Goal: Use online tool/utility: Utilize a website feature to perform a specific function

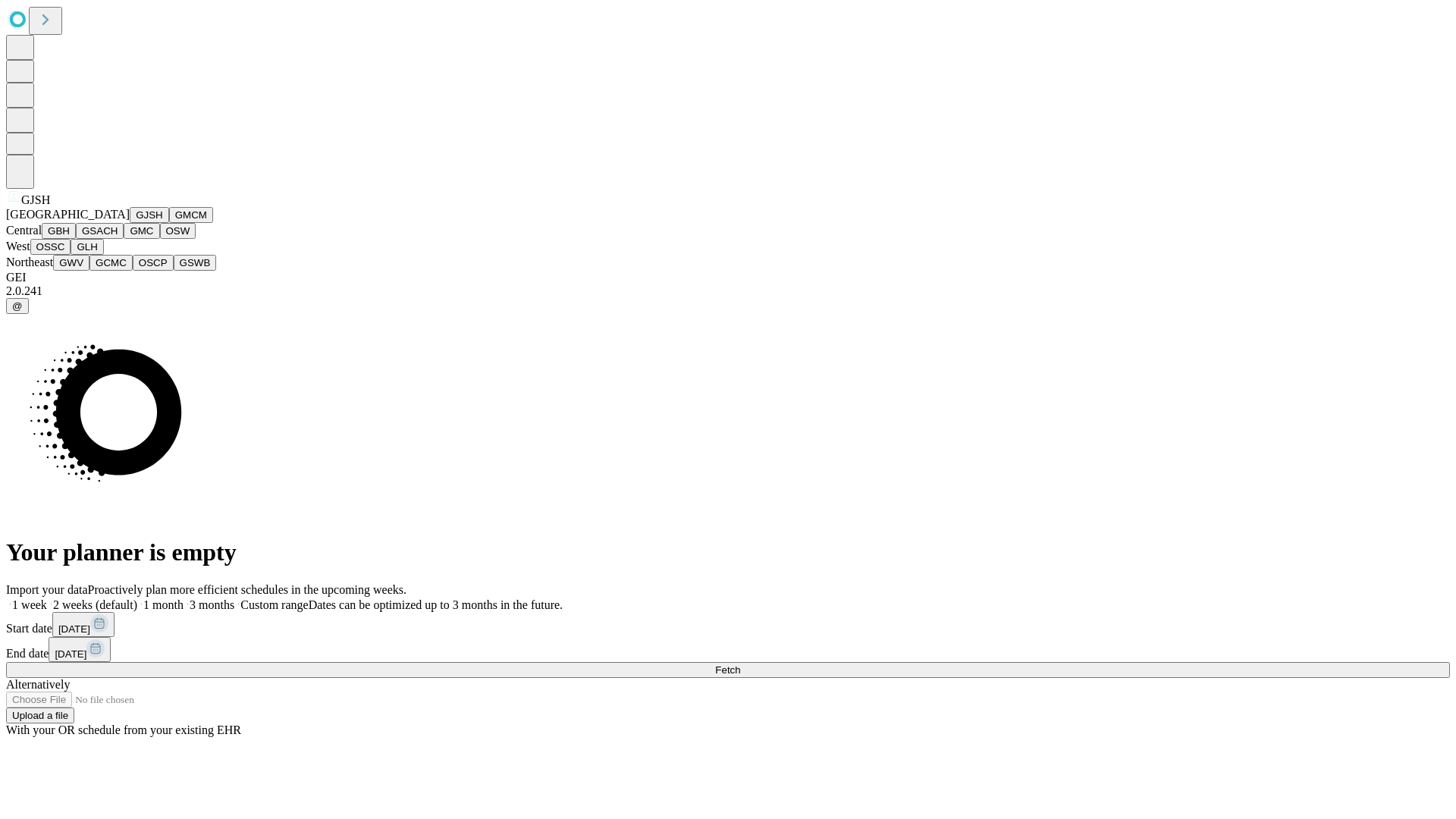
click at [130, 223] on button "GJSH" at bounding box center [149, 215] width 39 height 16
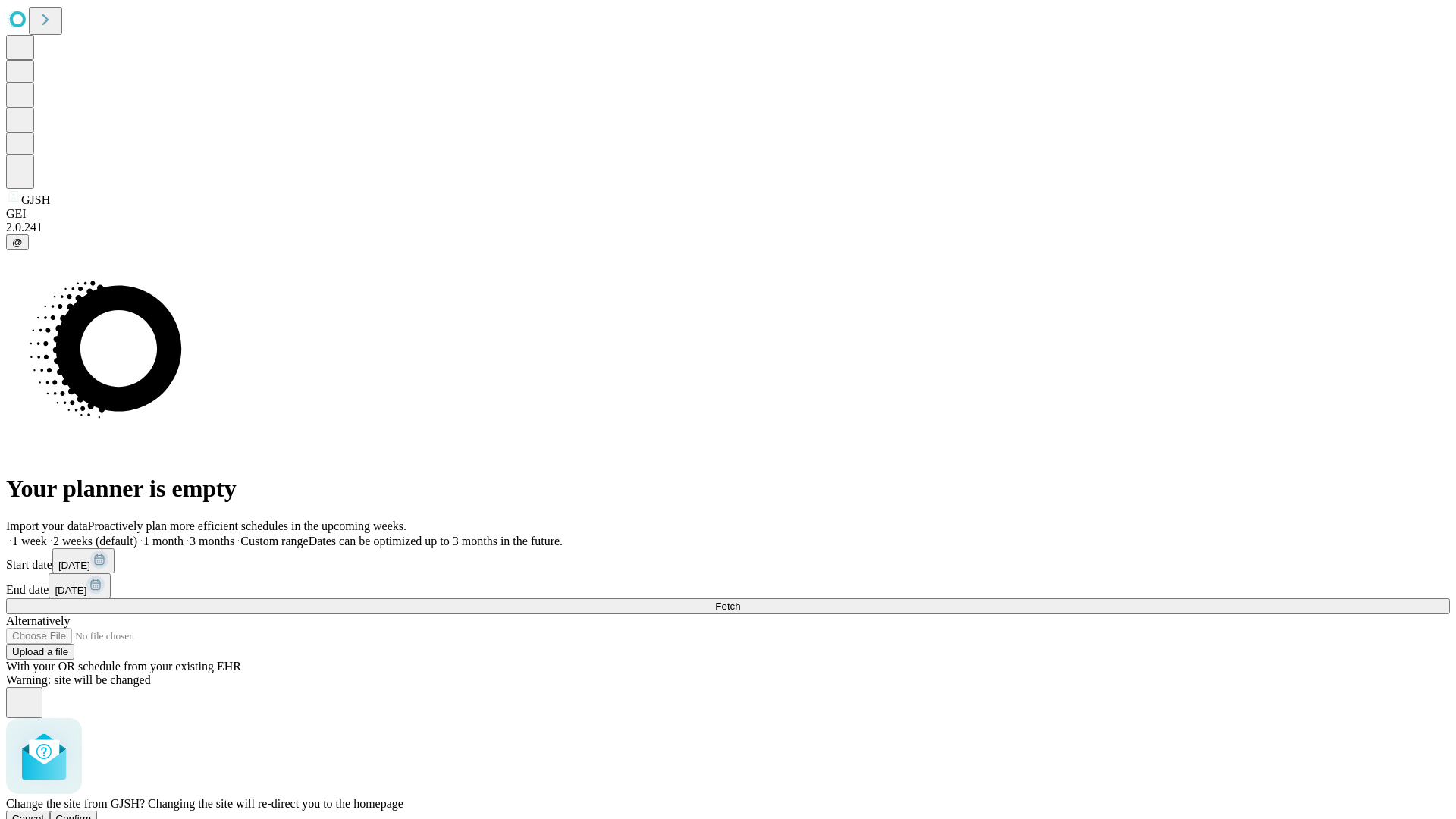
click at [92, 813] on span "Confirm" at bounding box center [73, 818] width 35 height 11
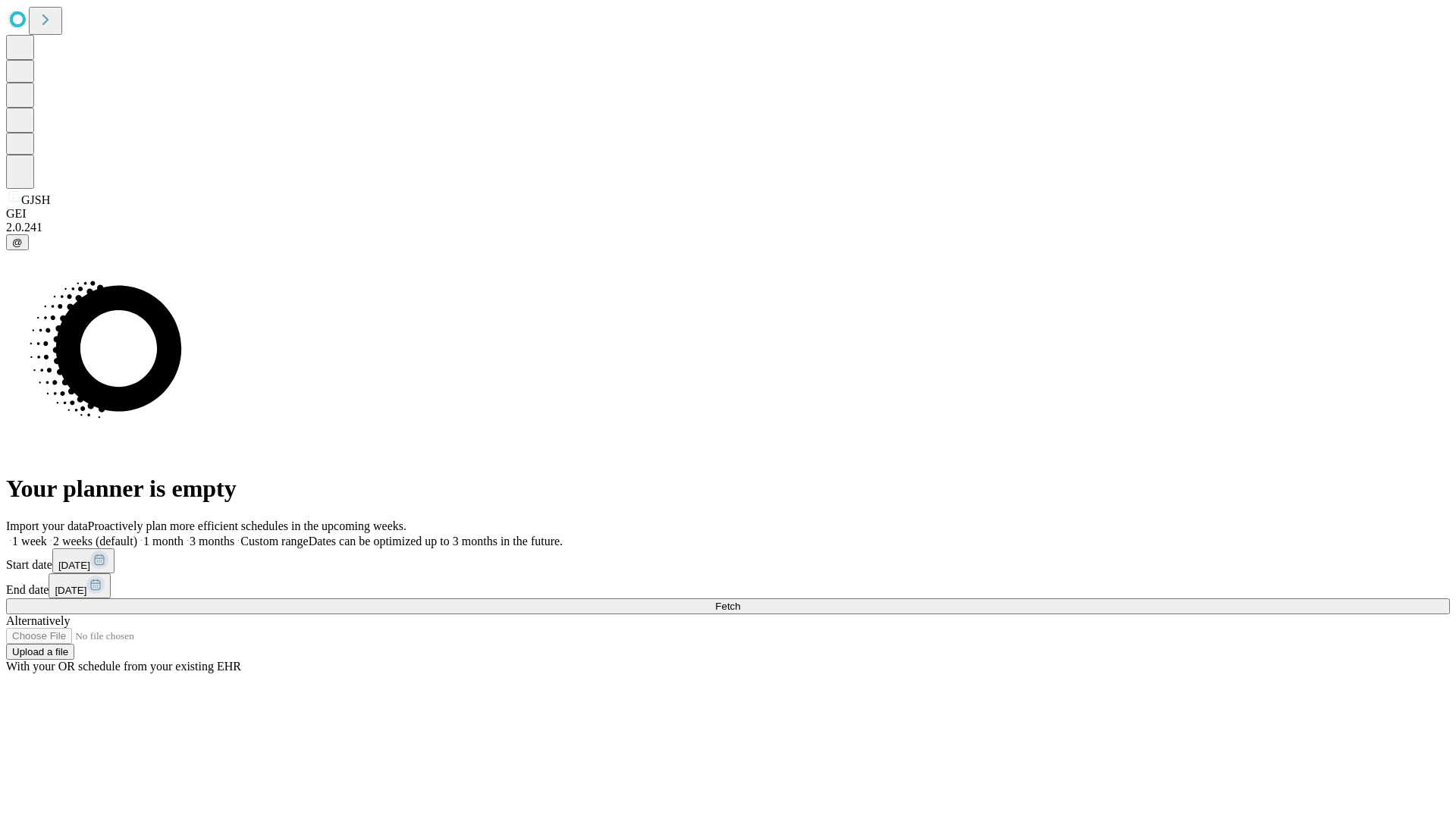
click at [138, 534] on label "2 weeks (default)" at bounding box center [92, 541] width 90 height 13
click at [740, 600] on span "Fetch" at bounding box center [728, 606] width 25 height 11
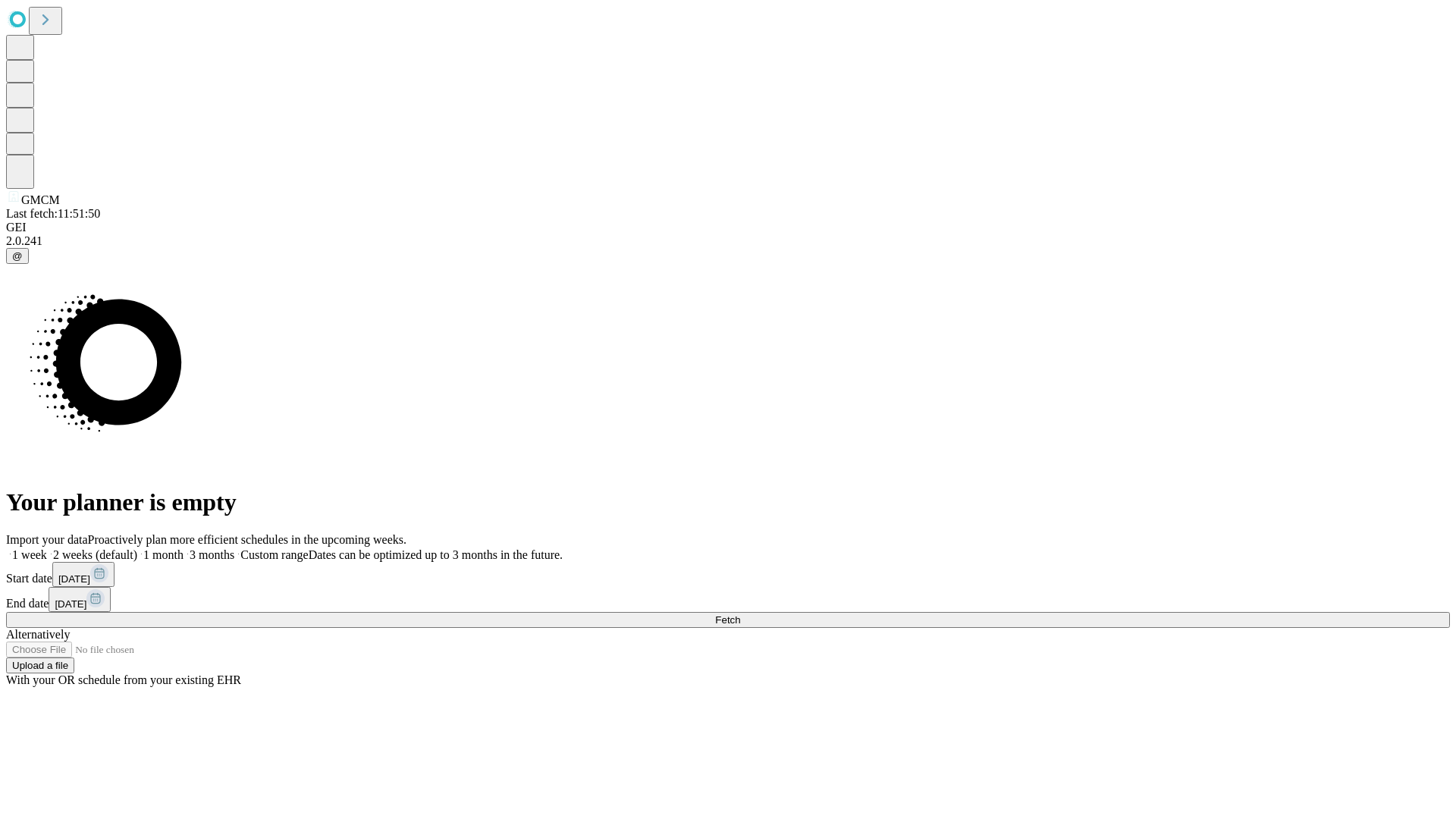
click at [138, 549] on label "2 weeks (default)" at bounding box center [92, 555] width 90 height 13
click at [740, 615] on span "Fetch" at bounding box center [728, 620] width 25 height 11
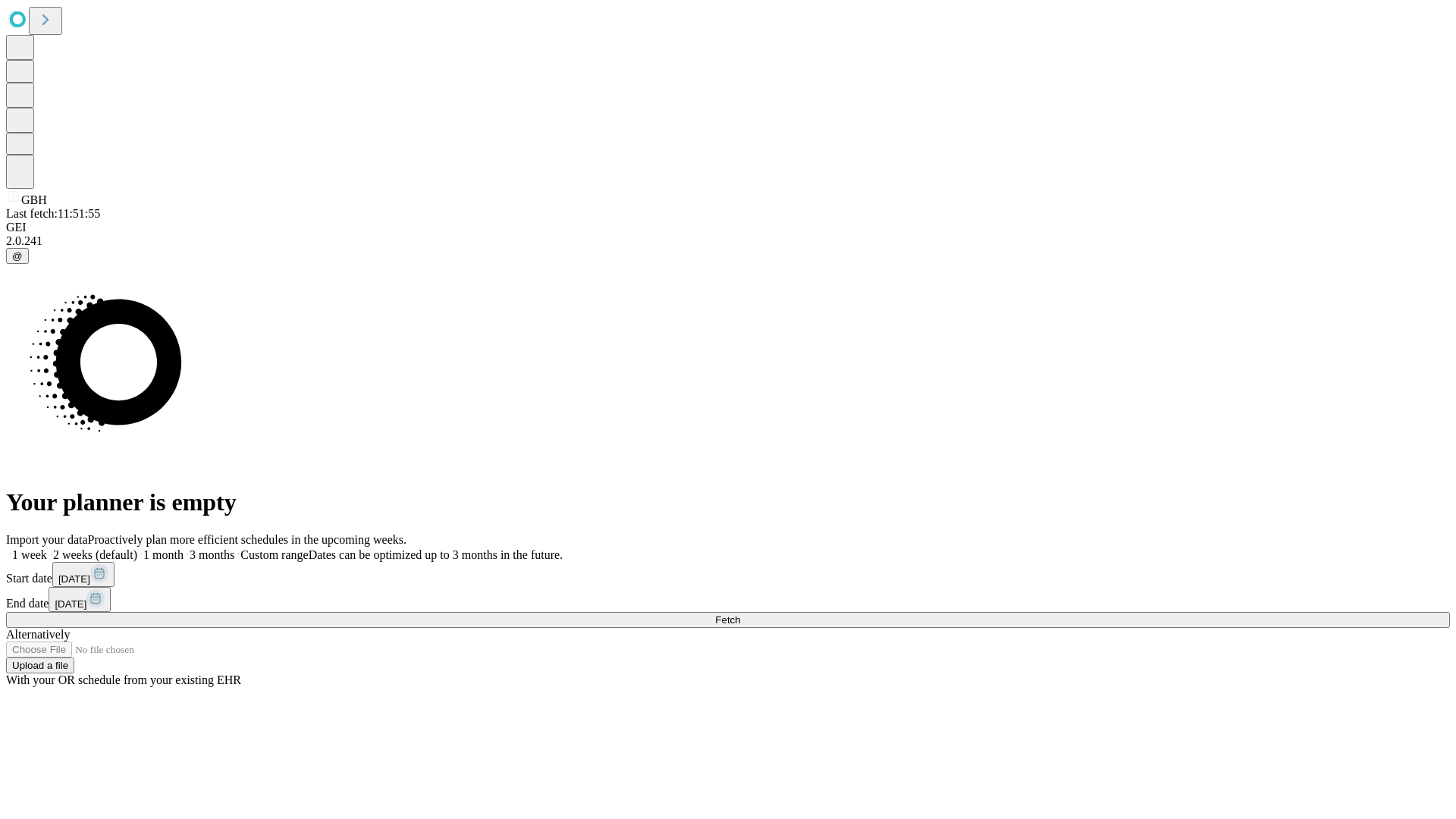
click at [138, 549] on label "2 weeks (default)" at bounding box center [92, 555] width 90 height 13
click at [740, 615] on span "Fetch" at bounding box center [728, 620] width 25 height 11
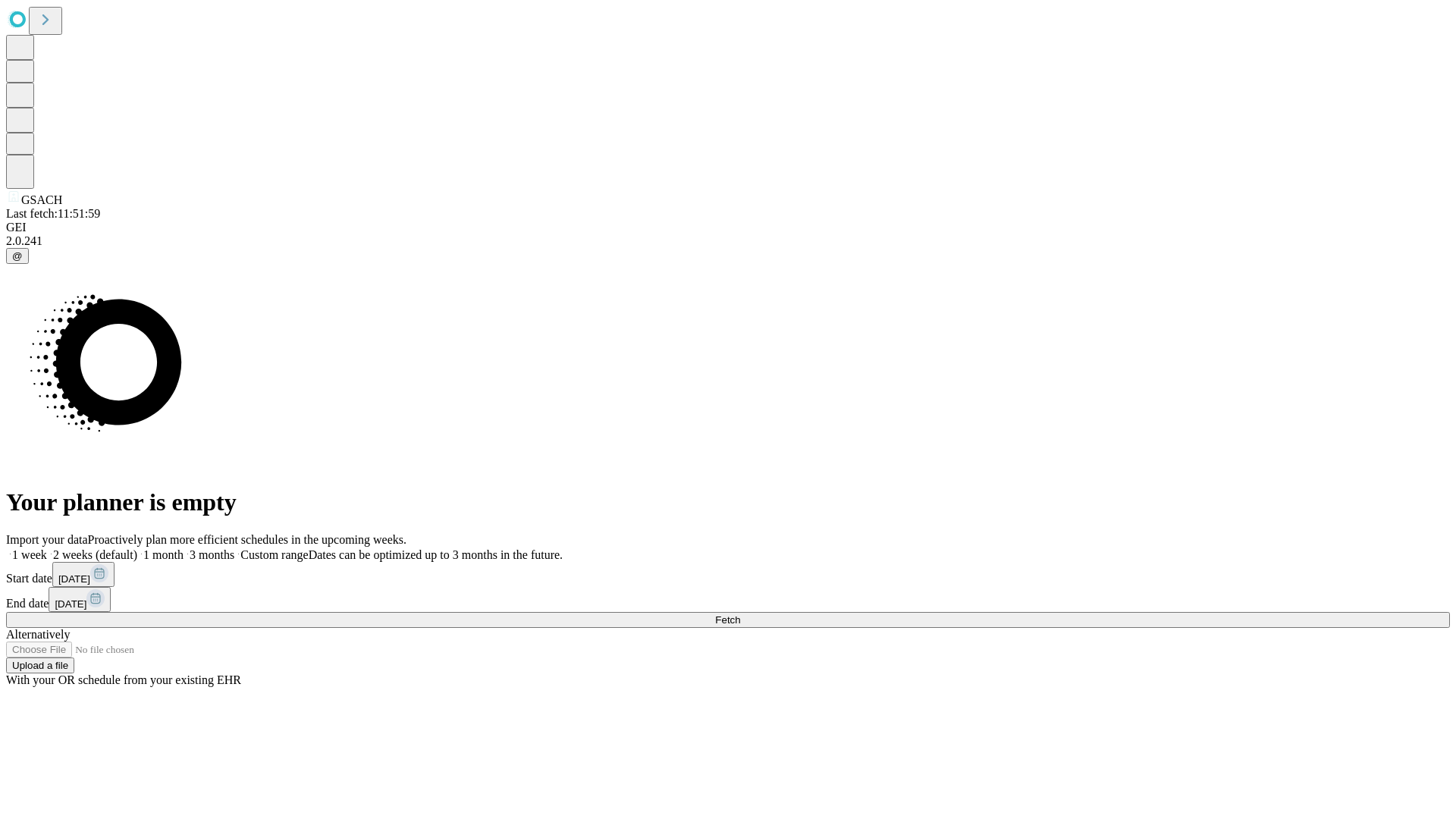
click at [138, 549] on label "2 weeks (default)" at bounding box center [92, 555] width 90 height 13
click at [740, 615] on span "Fetch" at bounding box center [728, 620] width 25 height 11
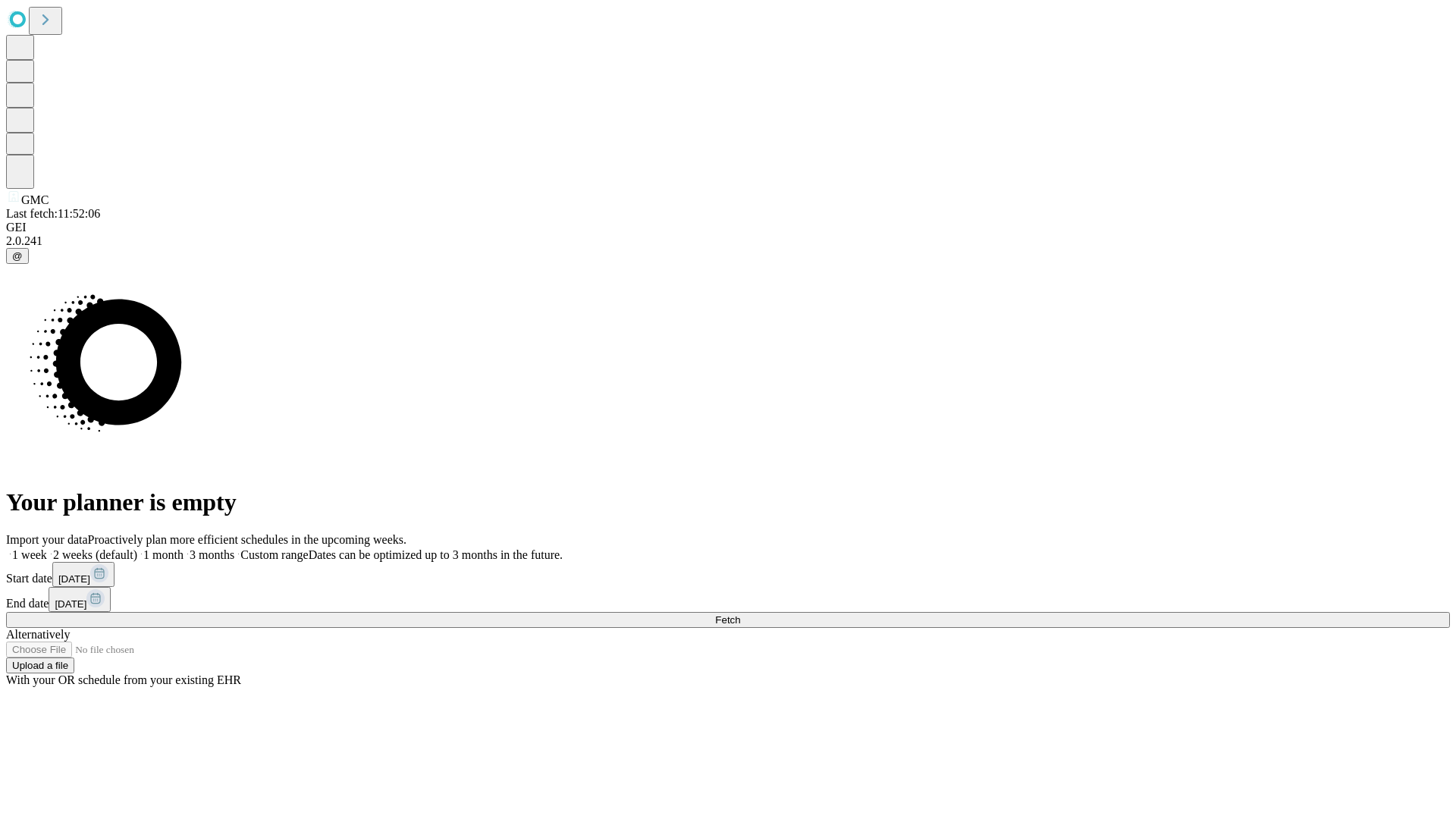
click at [138, 549] on label "2 weeks (default)" at bounding box center [92, 555] width 90 height 13
click at [740, 615] on span "Fetch" at bounding box center [728, 620] width 25 height 11
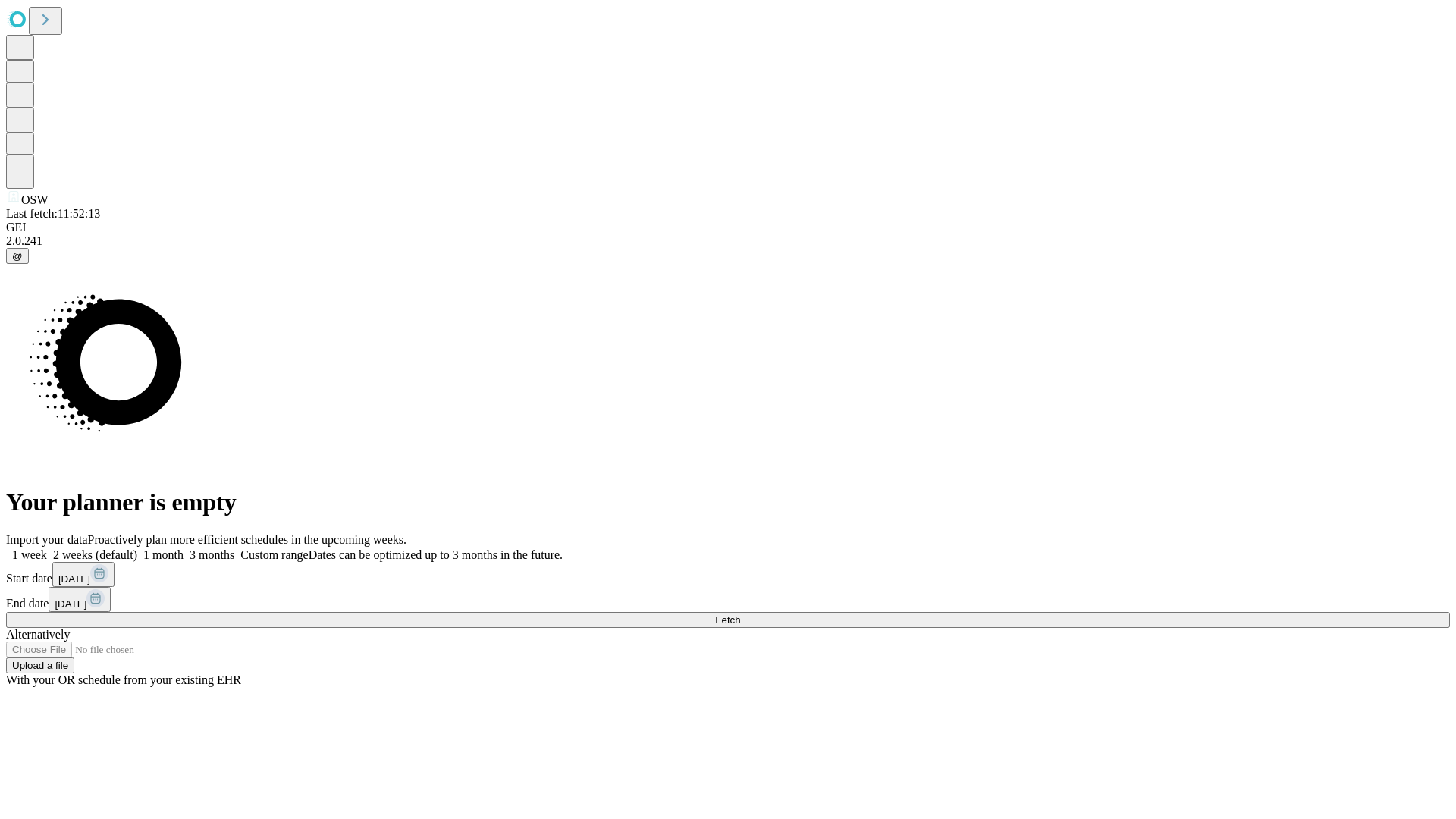
click at [740, 615] on span "Fetch" at bounding box center [728, 620] width 25 height 11
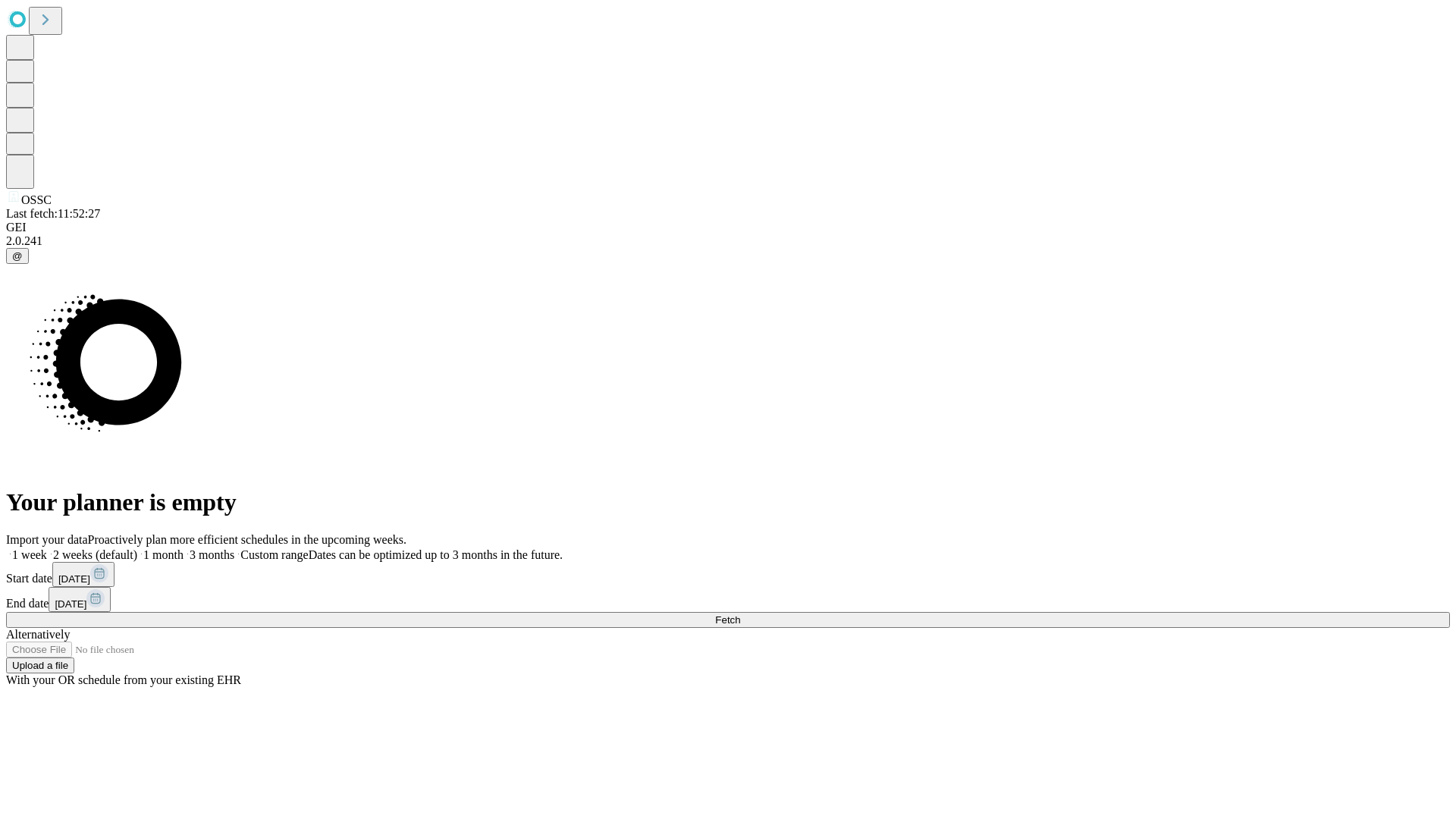
click at [138, 549] on label "2 weeks (default)" at bounding box center [92, 555] width 90 height 13
click at [740, 615] on span "Fetch" at bounding box center [728, 620] width 25 height 11
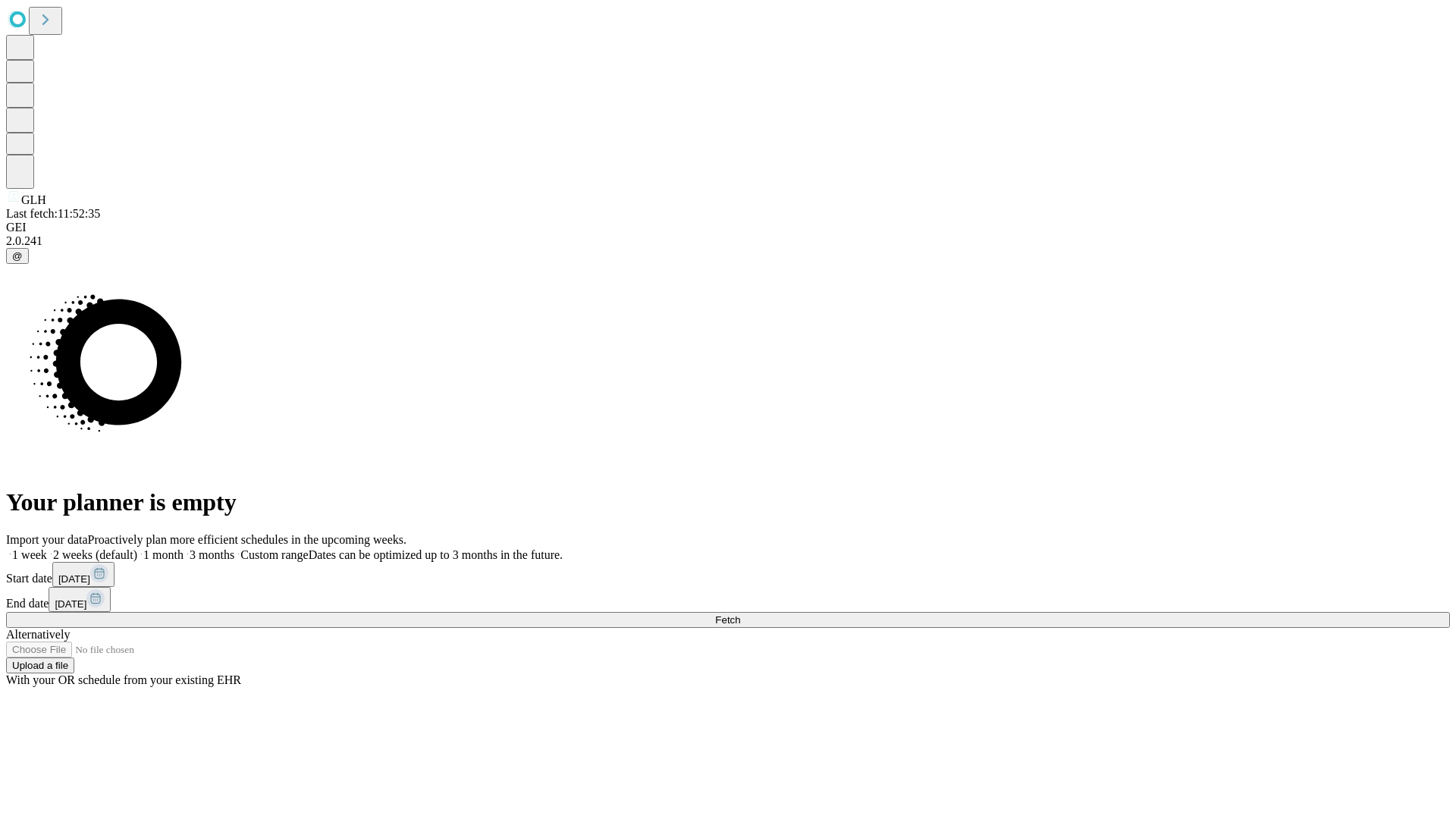
click at [138, 549] on label "2 weeks (default)" at bounding box center [92, 555] width 90 height 13
click at [740, 615] on span "Fetch" at bounding box center [728, 620] width 25 height 11
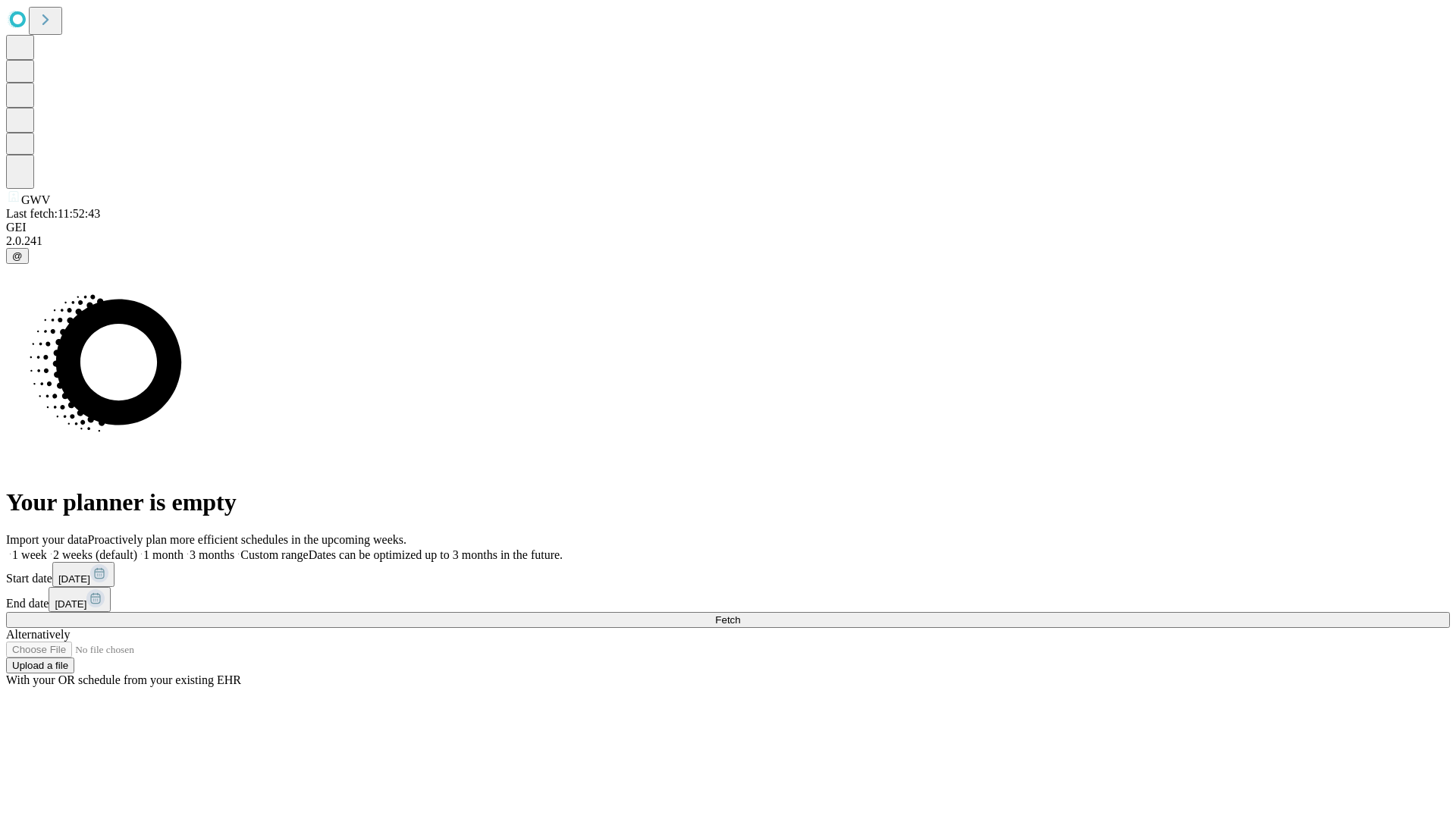
click at [138, 549] on label "2 weeks (default)" at bounding box center [92, 555] width 90 height 13
click at [740, 615] on span "Fetch" at bounding box center [728, 620] width 25 height 11
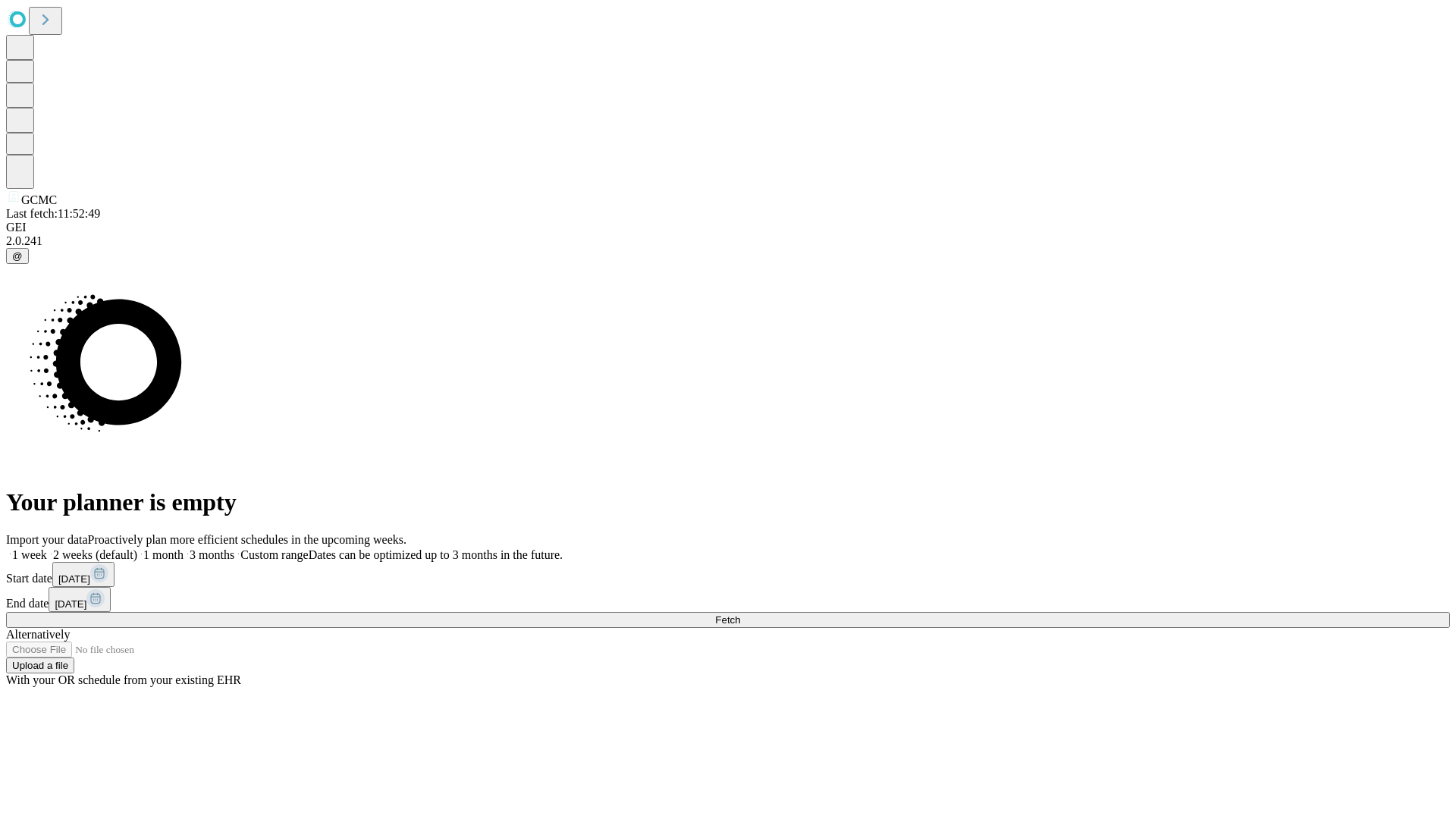
click at [138, 549] on label "2 weeks (default)" at bounding box center [92, 555] width 90 height 13
click at [740, 615] on span "Fetch" at bounding box center [728, 620] width 25 height 11
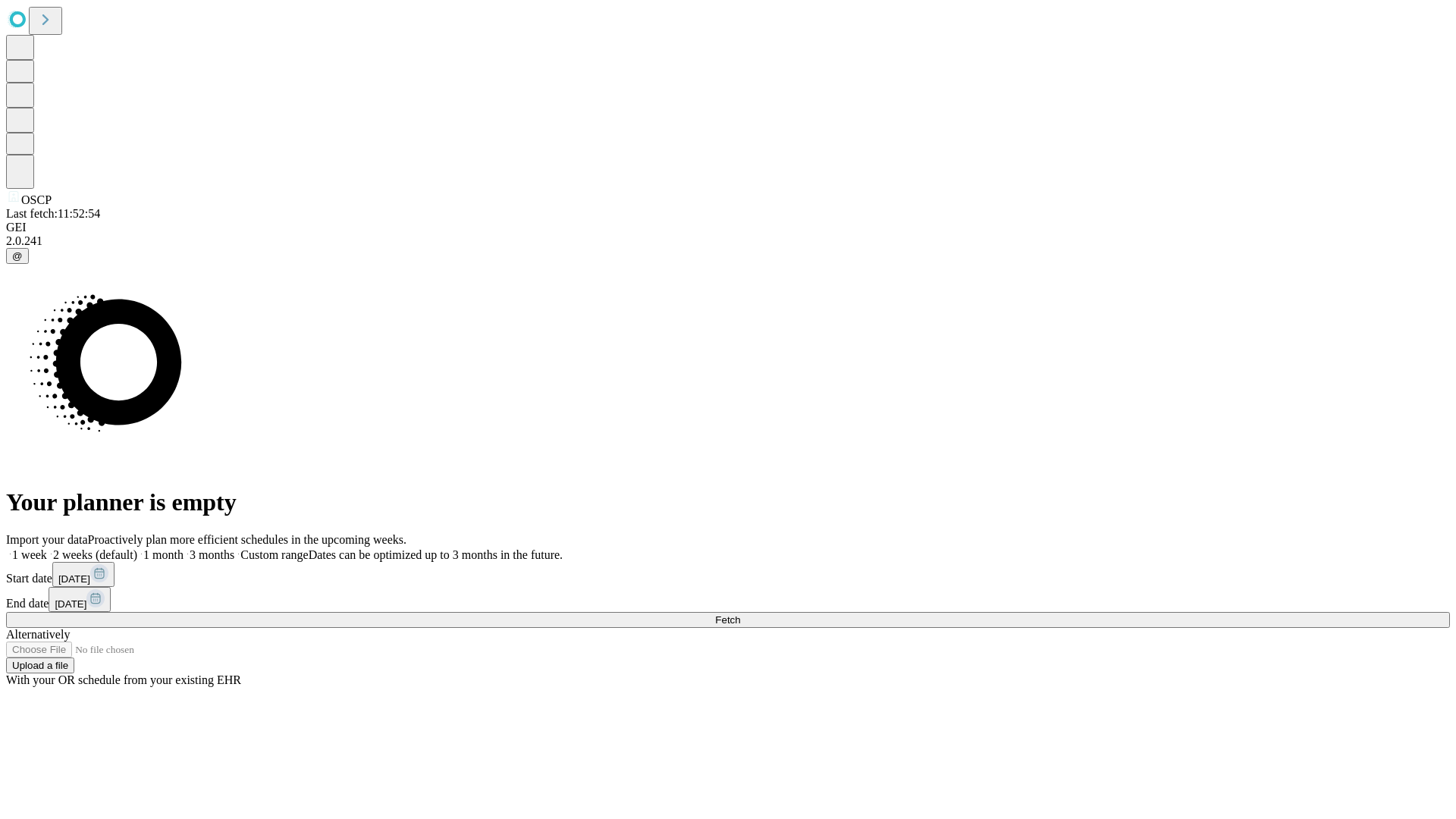
click at [138, 549] on label "2 weeks (default)" at bounding box center [92, 555] width 90 height 13
click at [740, 615] on span "Fetch" at bounding box center [728, 620] width 25 height 11
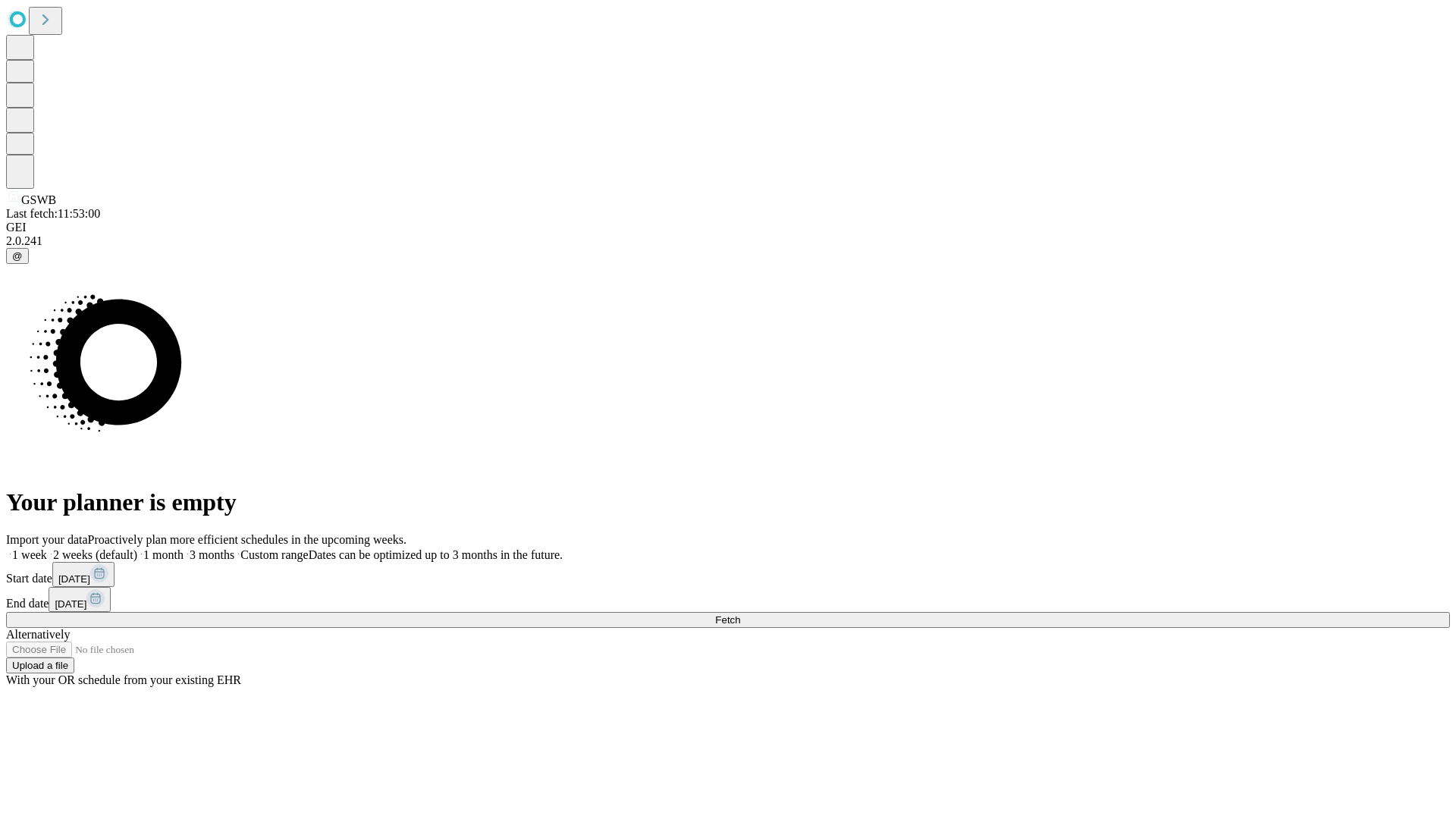
click at [138, 549] on label "2 weeks (default)" at bounding box center [92, 555] width 90 height 13
click at [740, 615] on span "Fetch" at bounding box center [728, 620] width 25 height 11
